Goal: Information Seeking & Learning: Learn about a topic

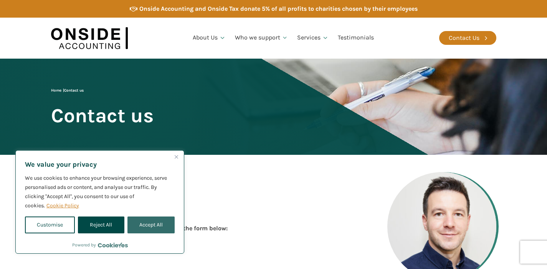
click at [147, 223] on button "Accept All" at bounding box center [150, 225] width 47 height 17
checkbox input "true"
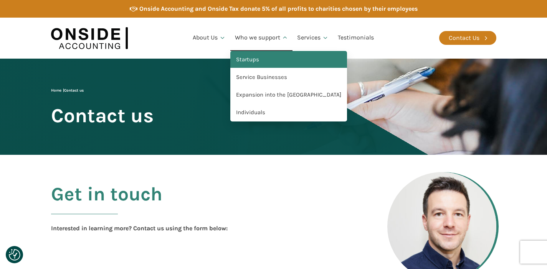
click at [249, 61] on link "Startups" at bounding box center [288, 60] width 117 height 18
